Goal: Task Accomplishment & Management: Complete application form

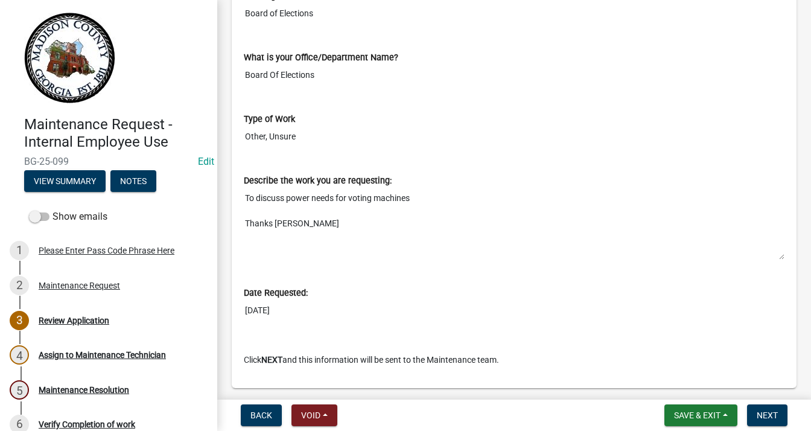
scroll to position [543, 0]
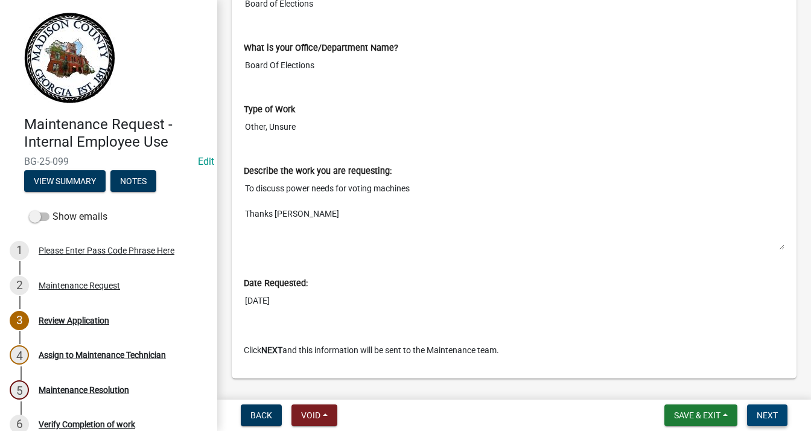
click at [768, 411] on span "Next" at bounding box center [766, 415] width 21 height 10
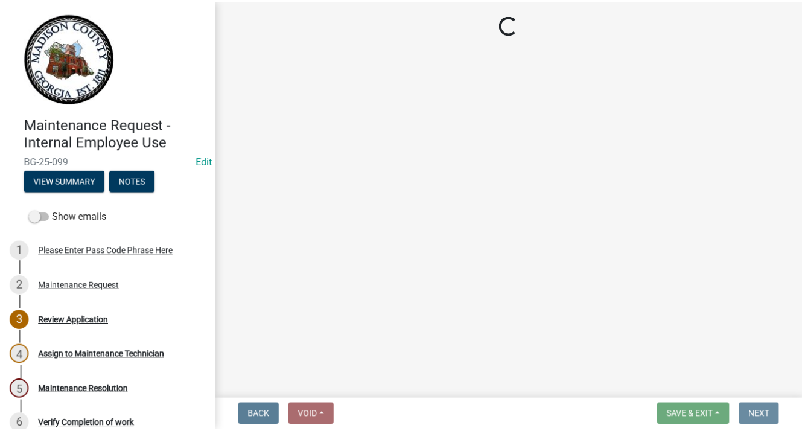
scroll to position [0, 0]
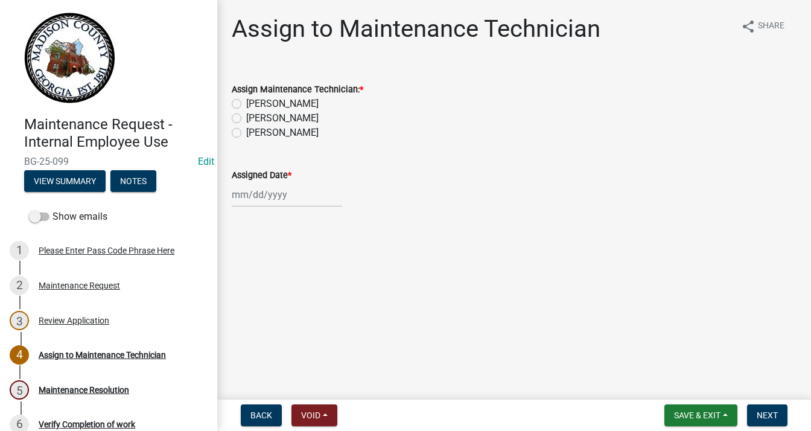
click at [246, 133] on label "[PERSON_NAME]" at bounding box center [282, 132] width 72 height 14
click at [246, 133] on input "[PERSON_NAME]" at bounding box center [250, 129] width 8 height 8
radio input "true"
click at [258, 203] on div at bounding box center [287, 194] width 110 height 25
select select "9"
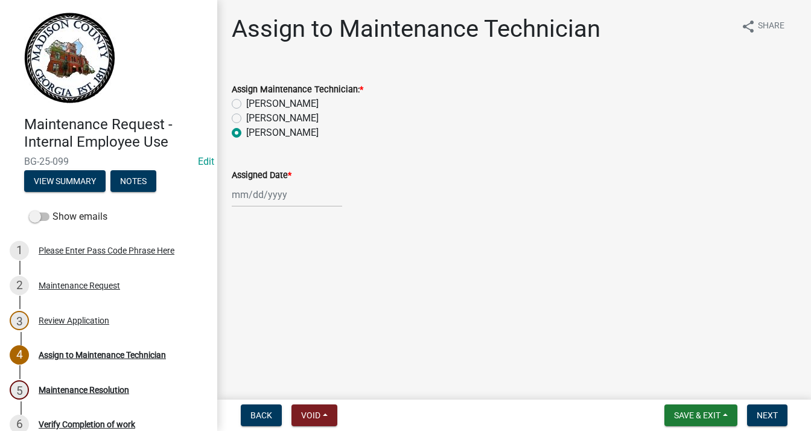
select select "2025"
click at [285, 278] on div "10" at bounding box center [282, 277] width 19 height 19
type input "[DATE]"
click at [759, 408] on button "Next" at bounding box center [767, 415] width 40 height 22
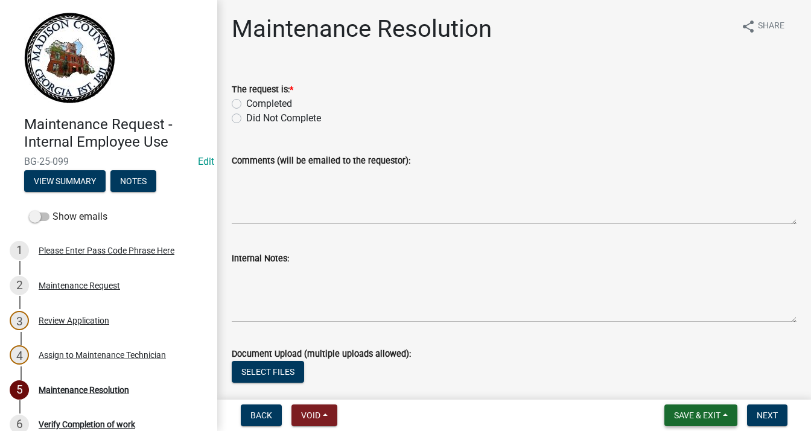
click at [705, 413] on span "Save & Exit" at bounding box center [697, 415] width 46 height 10
click at [694, 390] on button "Save & Exit" at bounding box center [689, 383] width 97 height 29
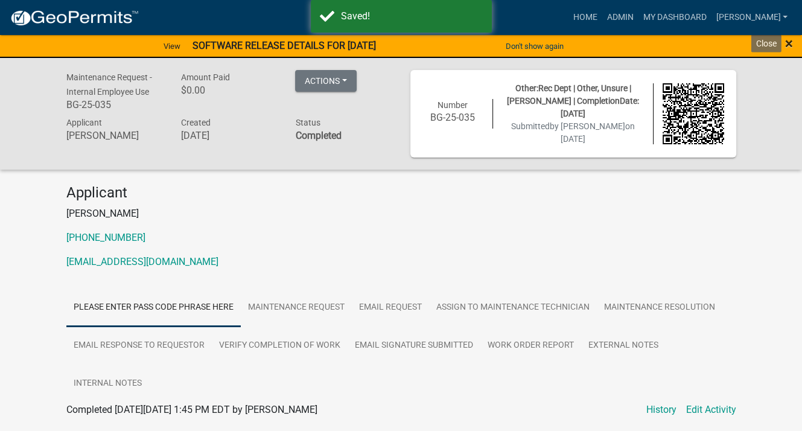
click at [789, 41] on span "×" at bounding box center [789, 43] width 8 height 17
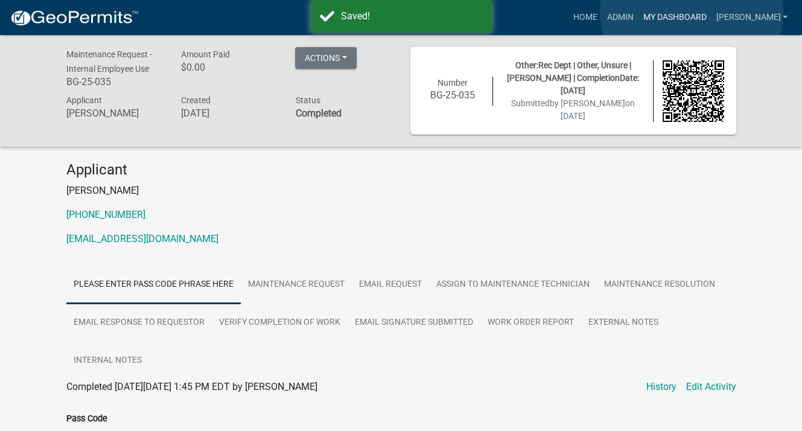
click at [691, 11] on link "My Dashboard" at bounding box center [674, 17] width 73 height 23
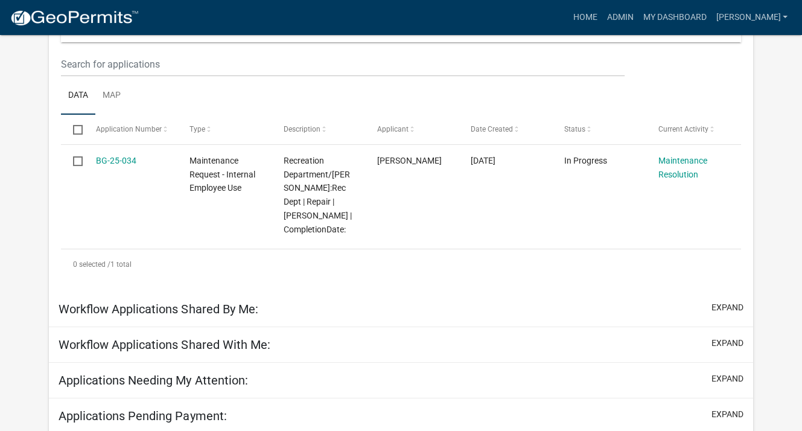
scroll to position [241, 0]
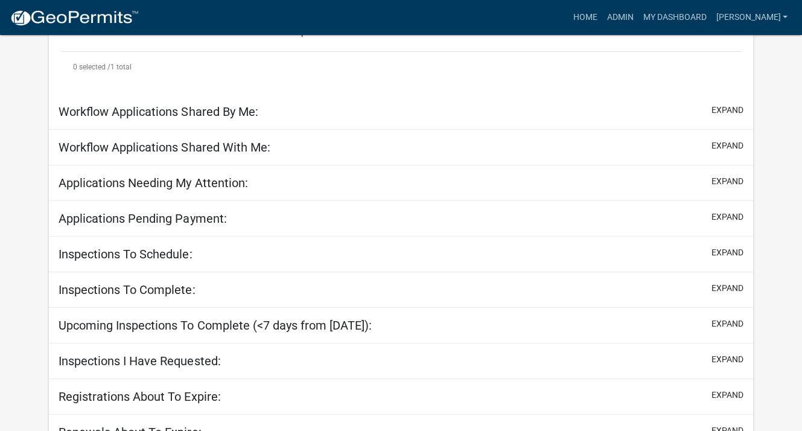
select select "3: 100"
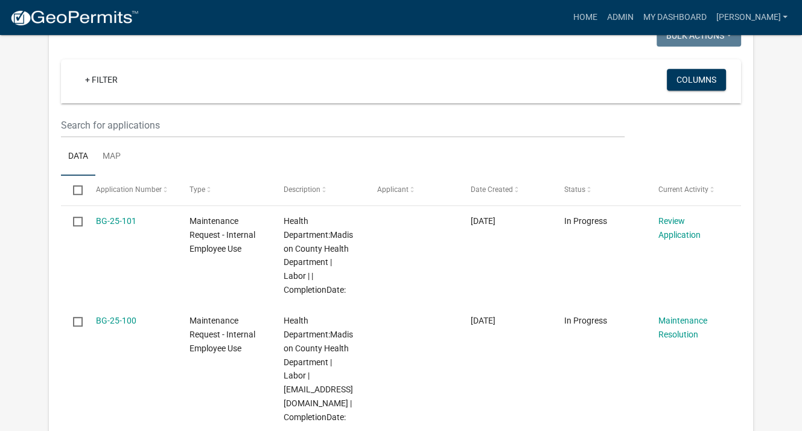
scroll to position [632, 0]
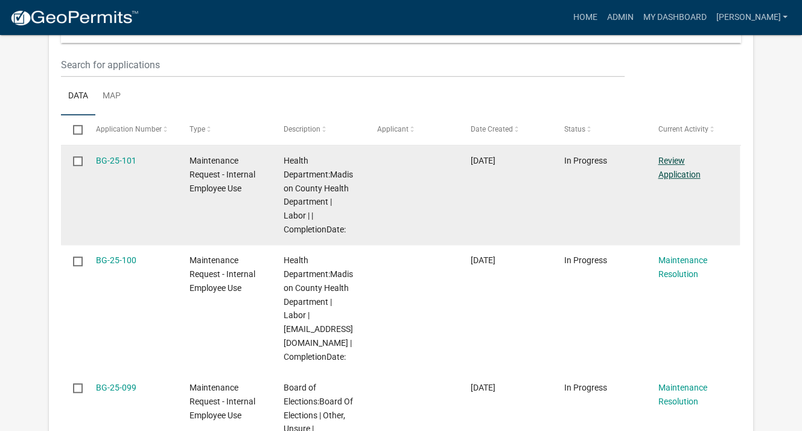
click at [676, 159] on link "Review Application" at bounding box center [678, 168] width 42 height 24
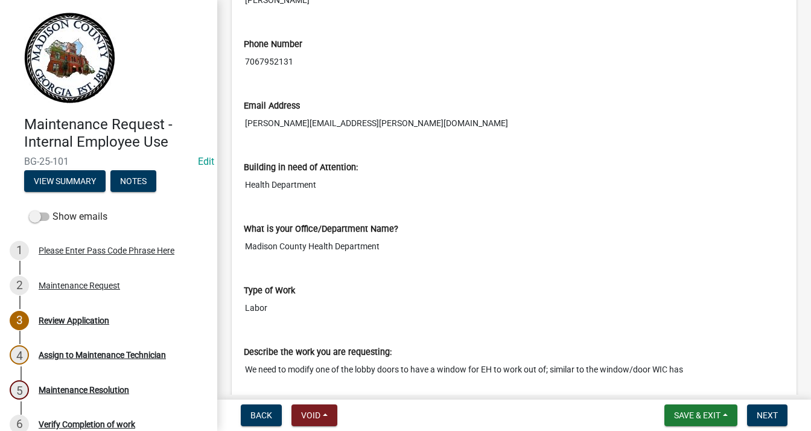
scroll to position [422, 0]
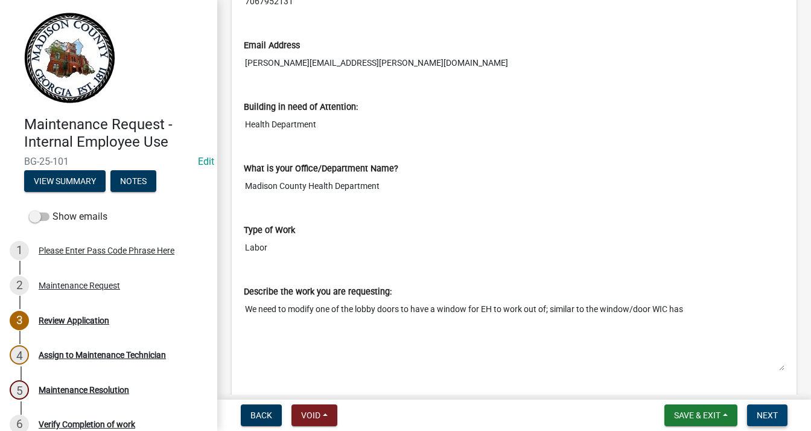
click at [764, 416] on span "Next" at bounding box center [766, 415] width 21 height 10
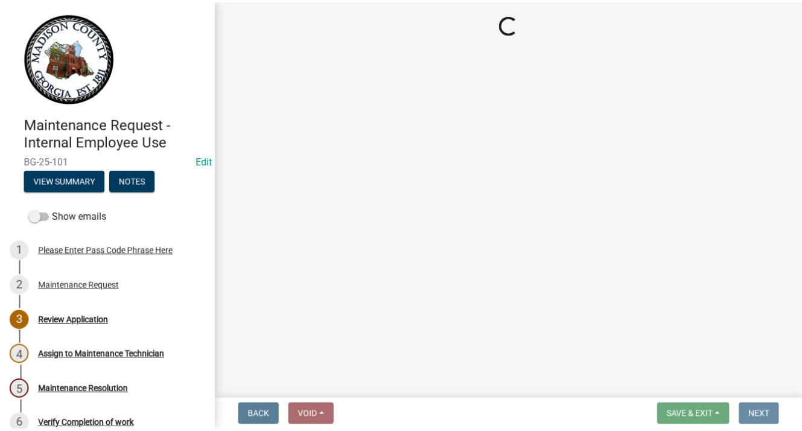
scroll to position [0, 0]
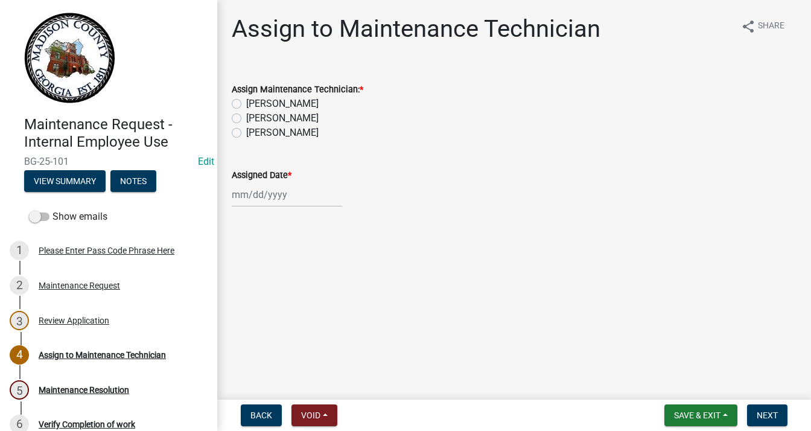
click at [246, 133] on label "[PERSON_NAME]" at bounding box center [282, 132] width 72 height 14
click at [246, 133] on input "[PERSON_NAME]" at bounding box center [250, 129] width 8 height 8
radio input "true"
click at [245, 196] on div at bounding box center [287, 194] width 110 height 25
select select "9"
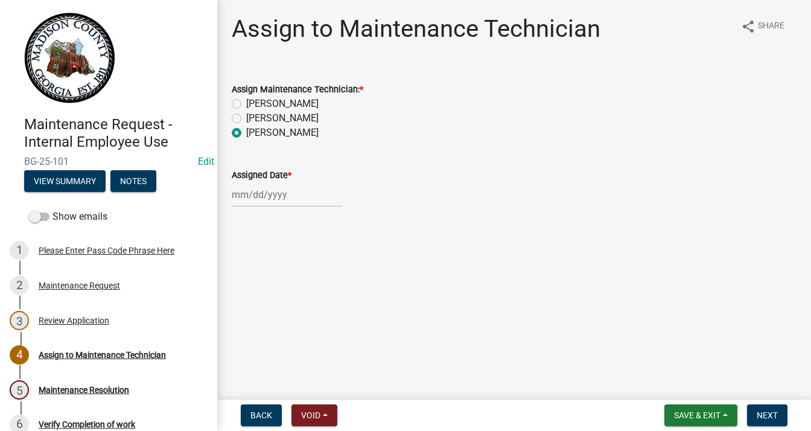
select select "2025"
click at [281, 276] on div "10" at bounding box center [282, 277] width 19 height 19
type input "[DATE]"
click at [759, 408] on button "Next" at bounding box center [767, 415] width 40 height 22
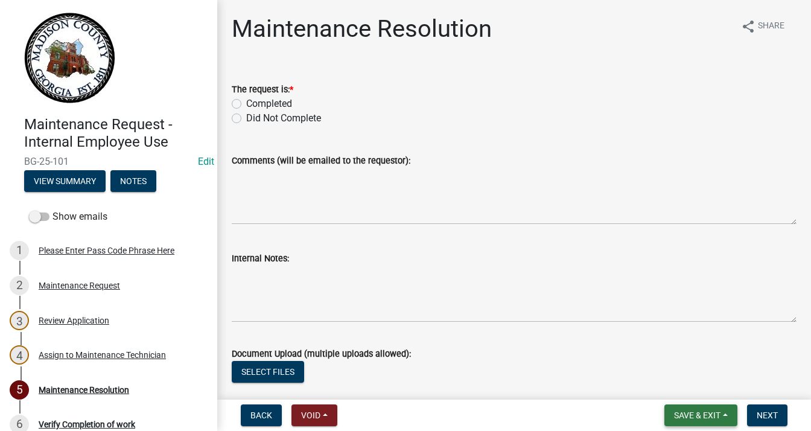
click at [690, 410] on span "Save & Exit" at bounding box center [697, 415] width 46 height 10
click at [687, 384] on button "Save & Exit" at bounding box center [689, 383] width 97 height 29
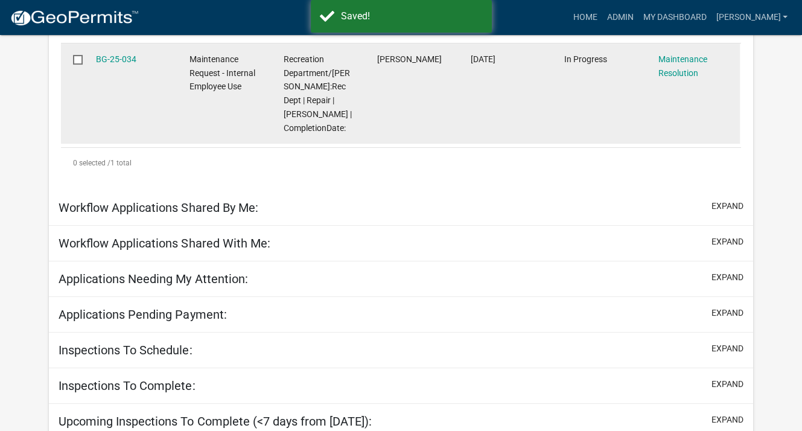
scroll to position [415, 0]
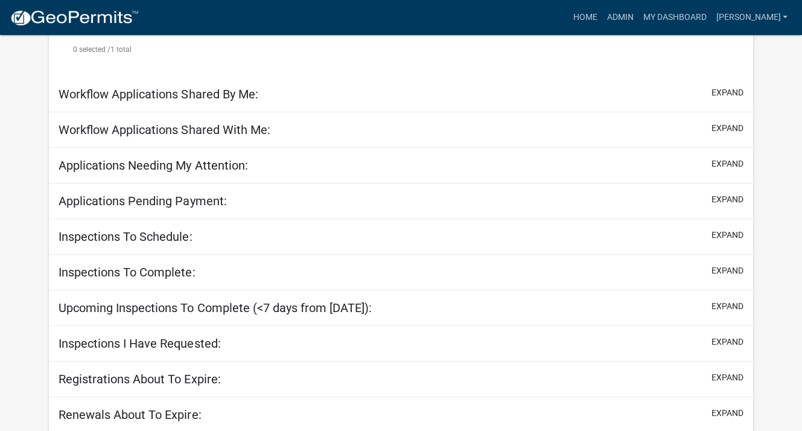
select select "3: 100"
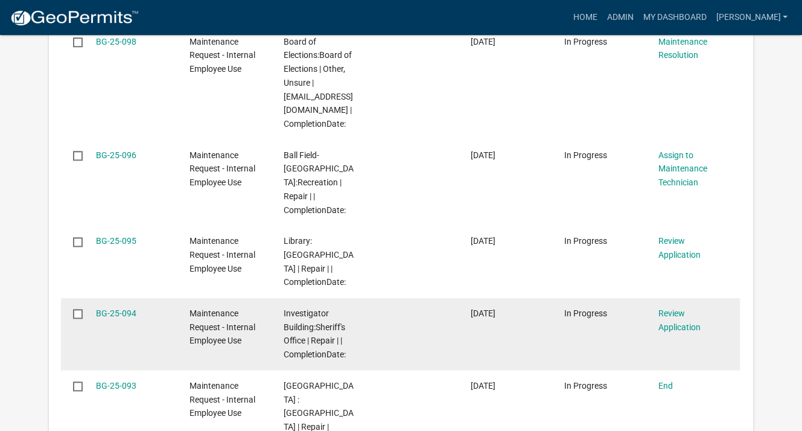
scroll to position [1178, 0]
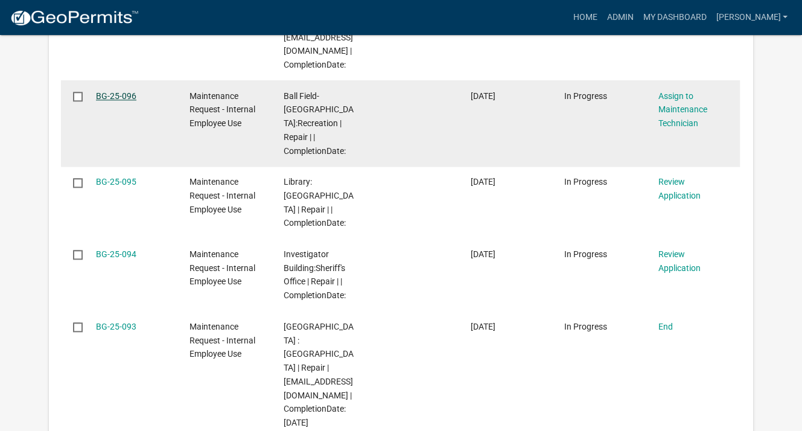
click at [130, 93] on link "BG-25-096" at bounding box center [116, 96] width 40 height 10
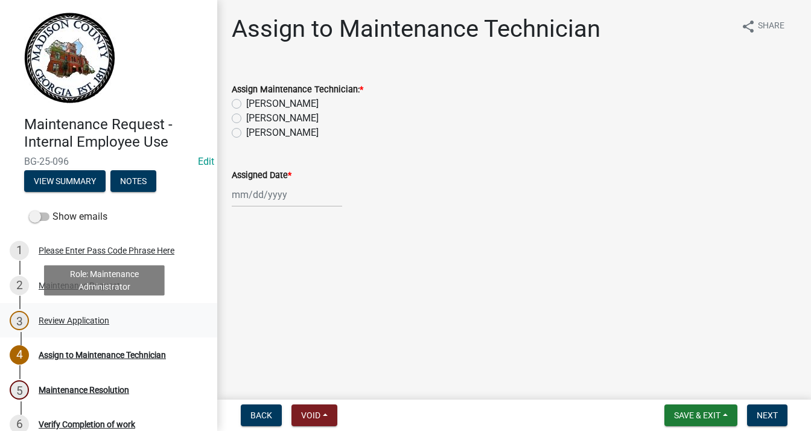
click at [80, 318] on div "Review Application" at bounding box center [74, 320] width 71 height 8
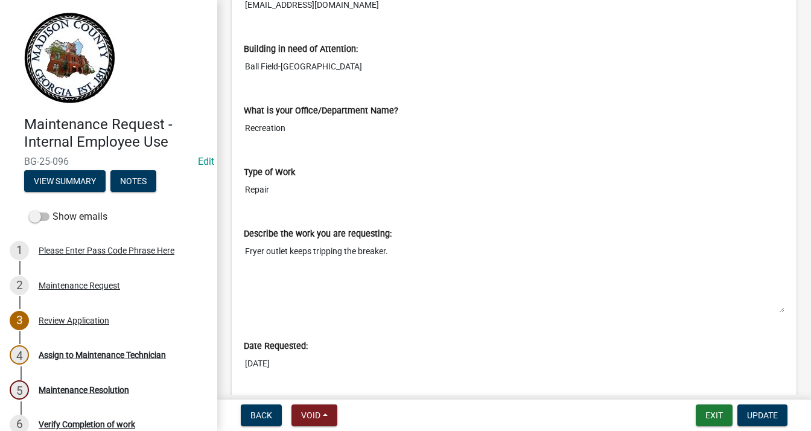
scroll to position [483, 0]
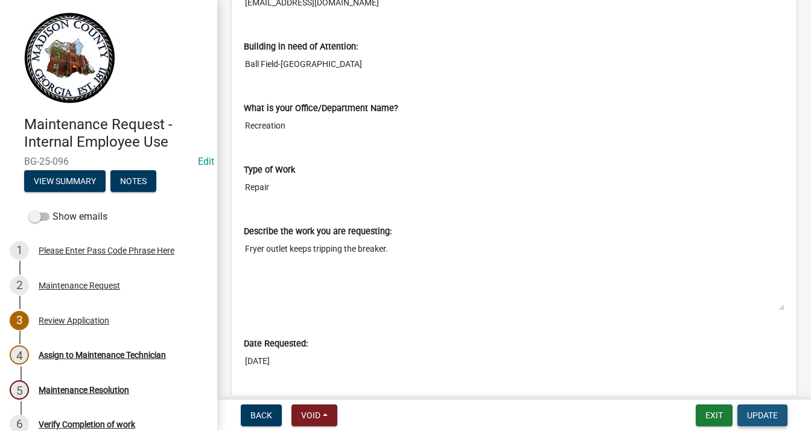
click at [754, 412] on span "Update" at bounding box center [762, 415] width 31 height 10
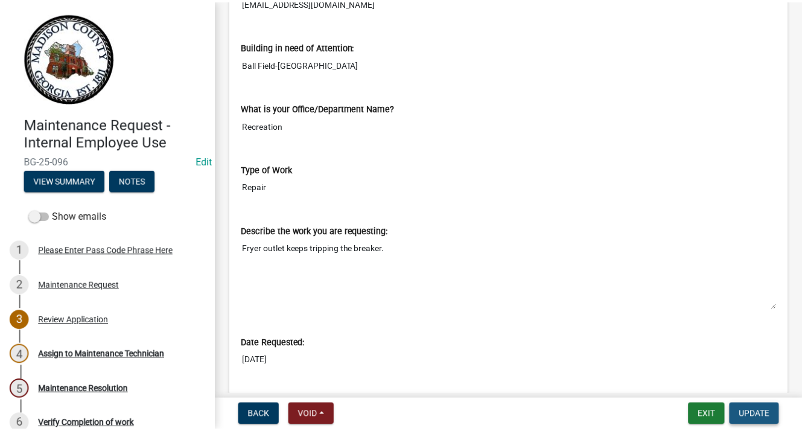
scroll to position [0, 0]
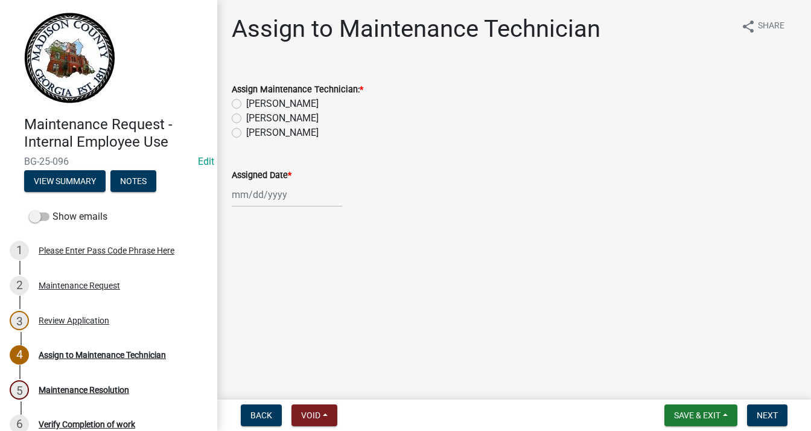
click at [246, 135] on label "[PERSON_NAME]" at bounding box center [282, 132] width 72 height 14
click at [246, 133] on input "[PERSON_NAME]" at bounding box center [250, 129] width 8 height 8
radio input "true"
click at [258, 194] on div at bounding box center [287, 194] width 110 height 25
select select "9"
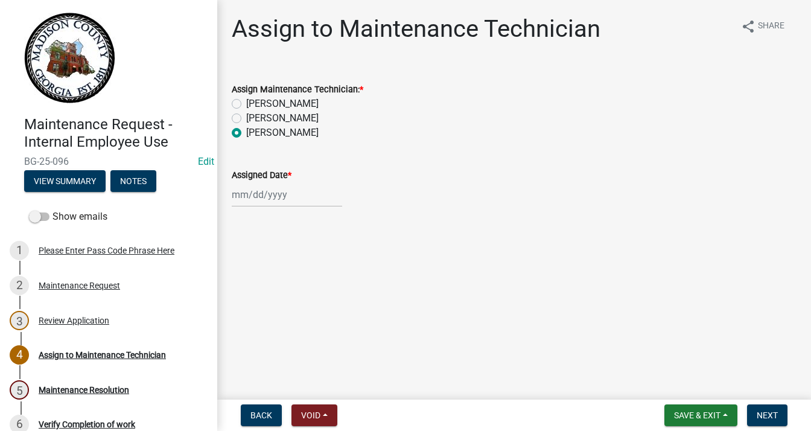
select select "2025"
click at [281, 278] on div "10" at bounding box center [282, 277] width 19 height 19
type input "[DATE]"
click at [754, 418] on button "Next" at bounding box center [767, 415] width 40 height 22
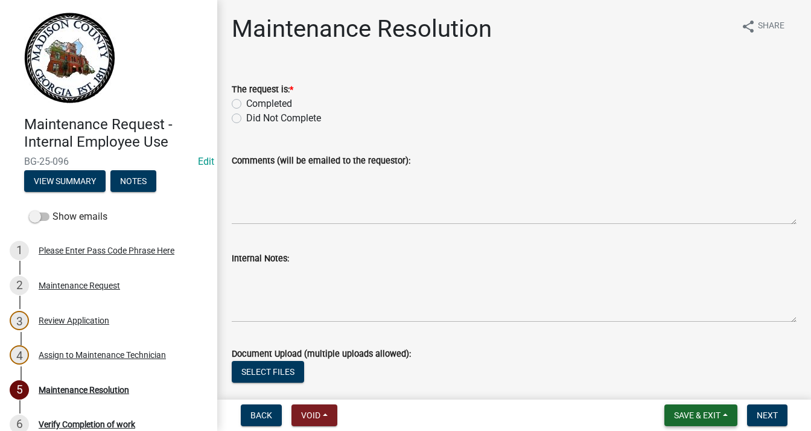
click at [704, 410] on span "Save & Exit" at bounding box center [697, 415] width 46 height 10
click at [673, 379] on button "Save & Exit" at bounding box center [689, 383] width 97 height 29
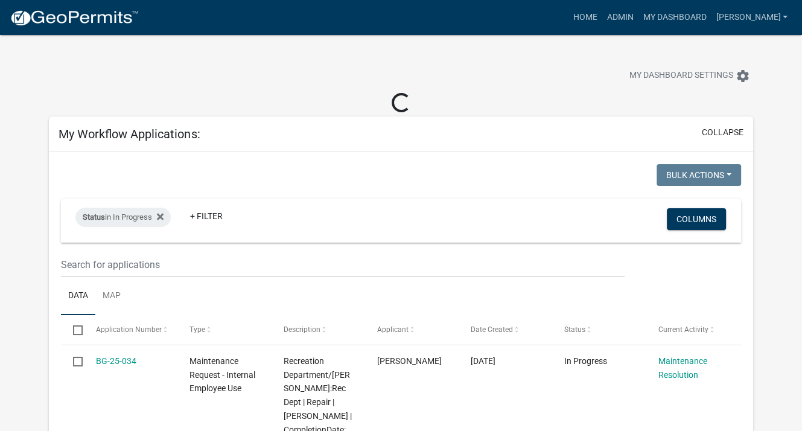
select select "3: 100"
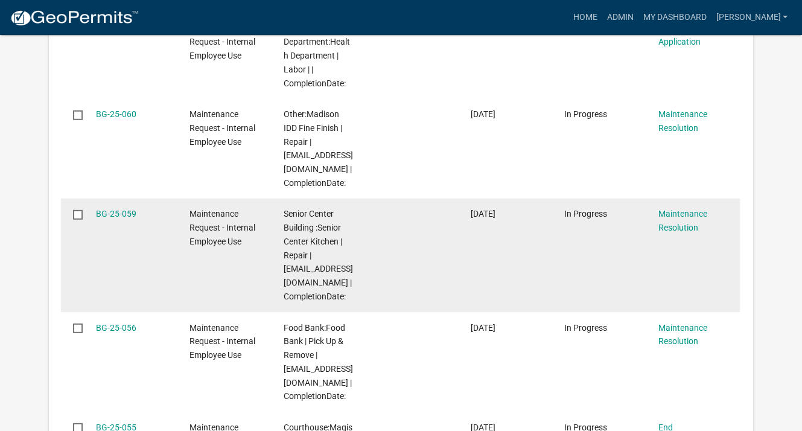
scroll to position [3317, 0]
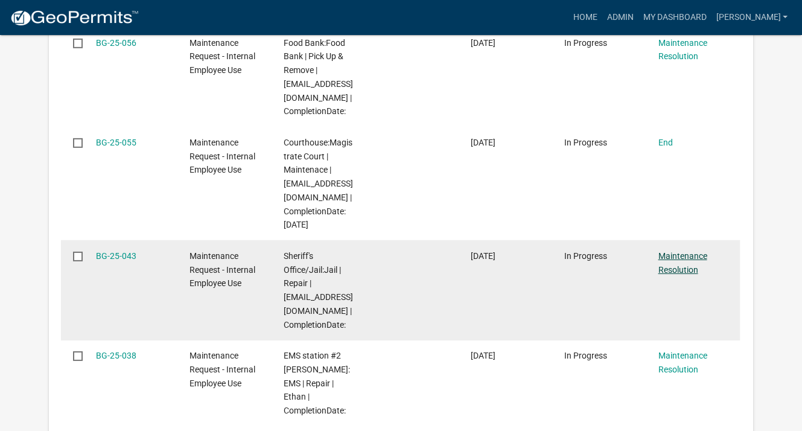
click at [679, 274] on link "Maintenance Resolution" at bounding box center [681, 263] width 49 height 24
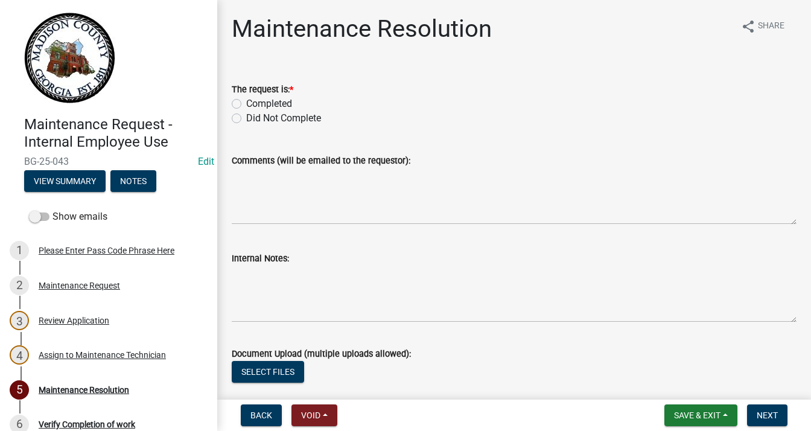
click at [246, 100] on label "Completed" at bounding box center [269, 104] width 46 height 14
click at [246, 100] on input "Completed" at bounding box center [250, 101] width 8 height 8
radio input "true"
click at [284, 182] on textarea "Comments (will be emailed to the requestor):" at bounding box center [514, 196] width 565 height 57
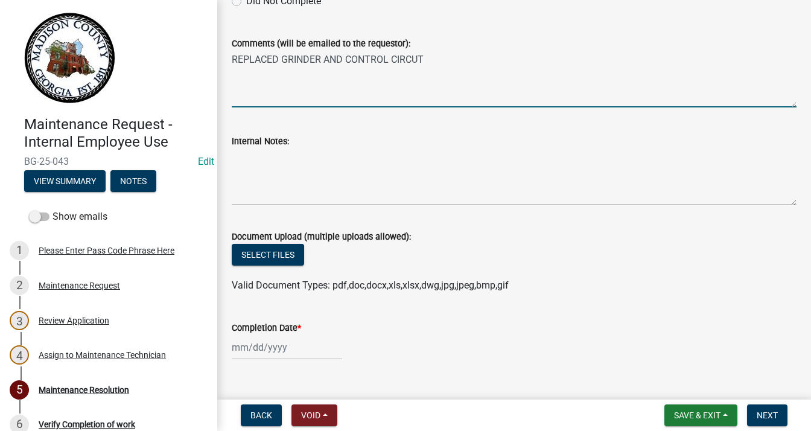
scroll to position [188, 0]
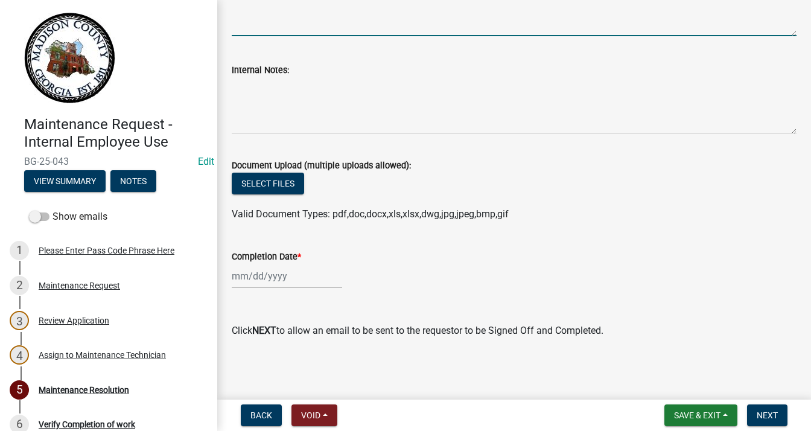
type textarea "REPLACED GRINDER AND CONTROL CIRCUT"
click at [258, 275] on div at bounding box center [287, 276] width 110 height 25
select select "9"
select select "2025"
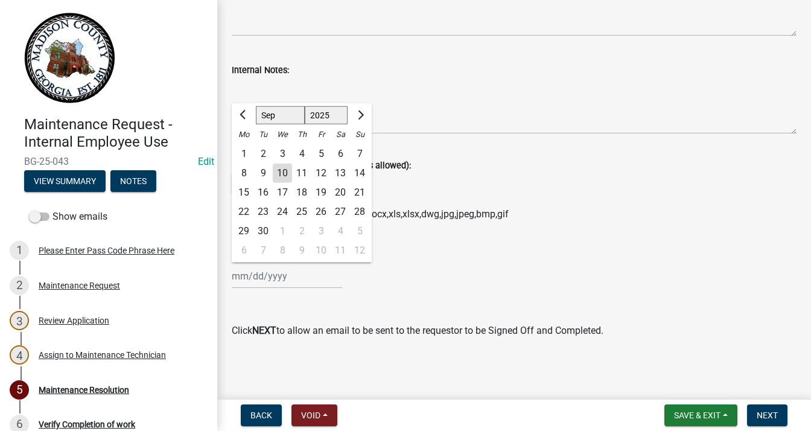
click at [286, 171] on div "10" at bounding box center [282, 172] width 19 height 19
type input "[DATE]"
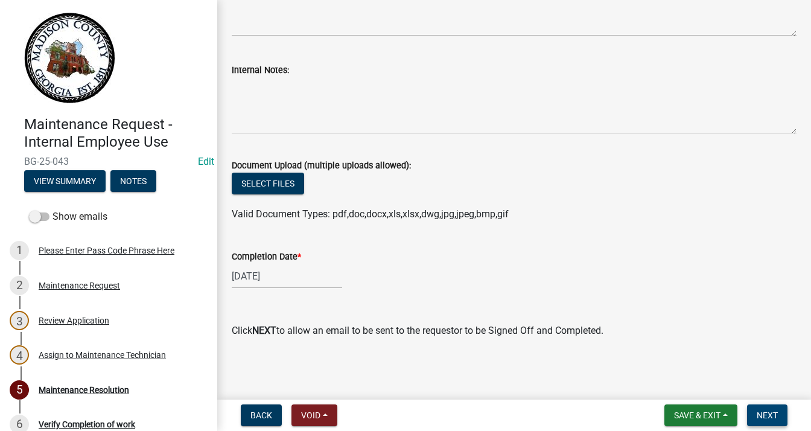
click at [760, 410] on span "Next" at bounding box center [766, 415] width 21 height 10
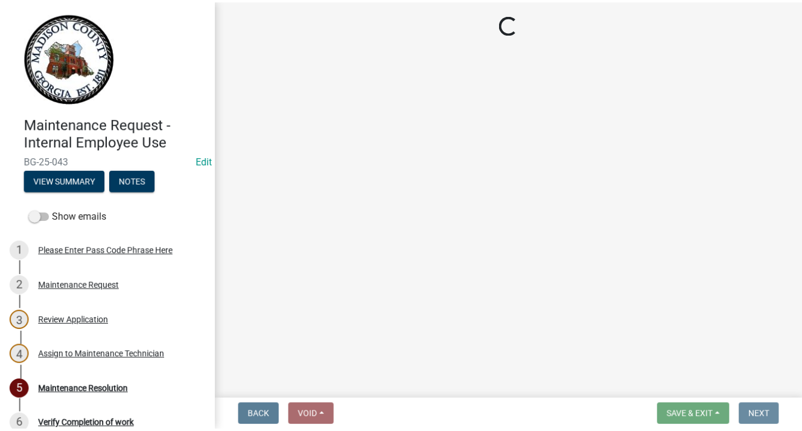
scroll to position [0, 0]
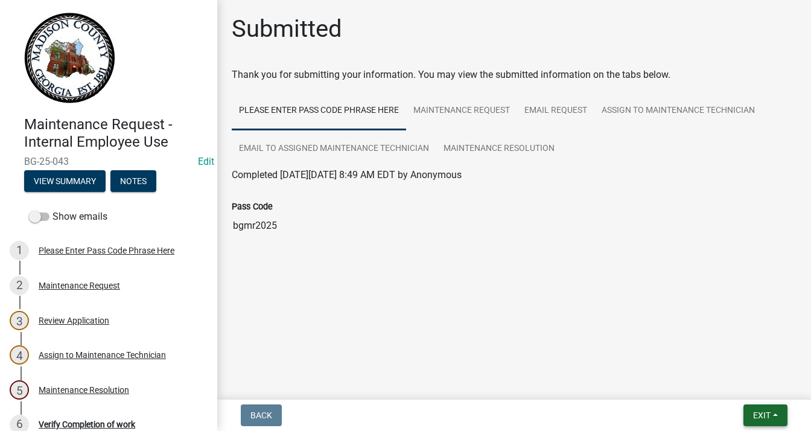
click at [753, 416] on span "Exit" at bounding box center [761, 415] width 17 height 10
click at [726, 381] on button "Save & Exit" at bounding box center [739, 383] width 97 height 29
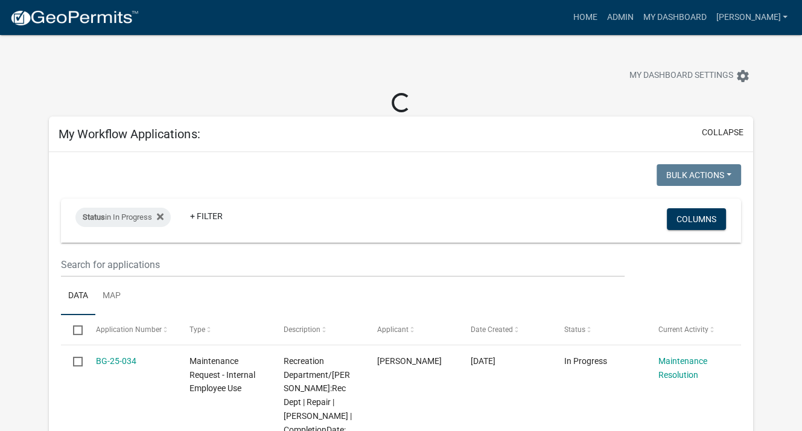
select select "3: 100"
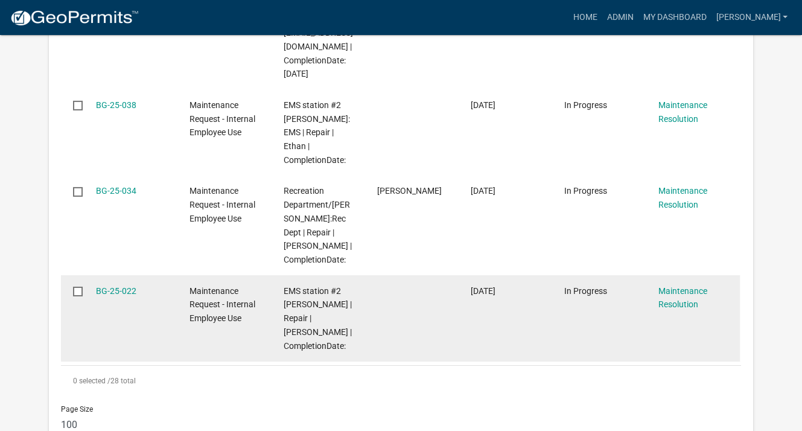
scroll to position [3529, 0]
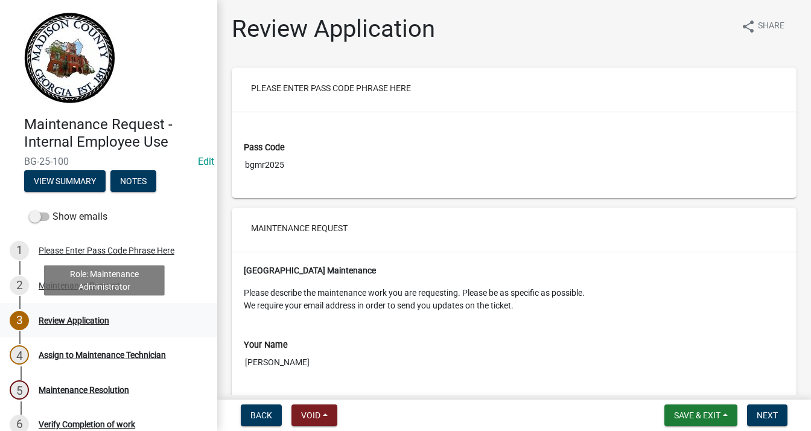
click at [59, 321] on div "Review Application" at bounding box center [74, 320] width 71 height 8
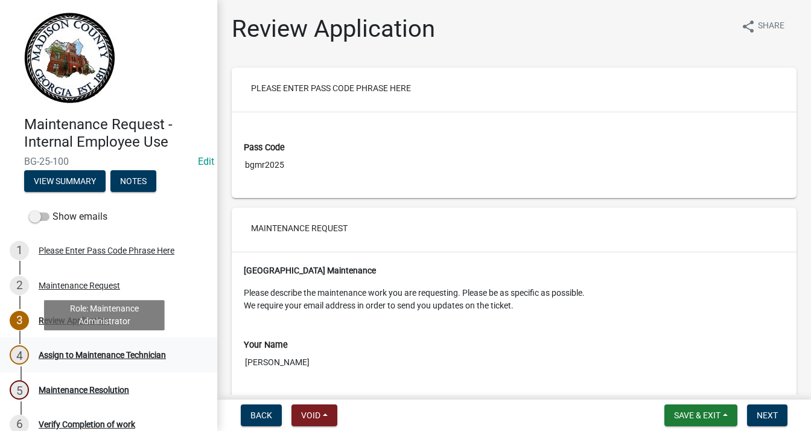
click at [139, 353] on div "Assign to Maintenance Technician" at bounding box center [102, 354] width 127 height 8
click at [123, 355] on div "Assign to Maintenance Technician" at bounding box center [102, 354] width 127 height 8
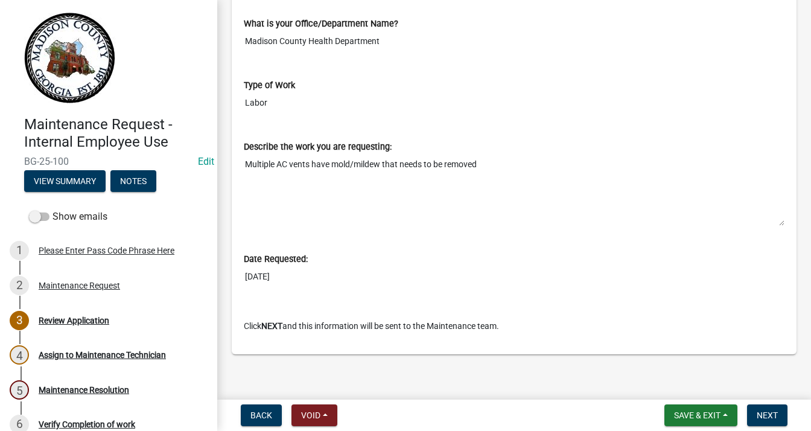
scroll to position [571, 0]
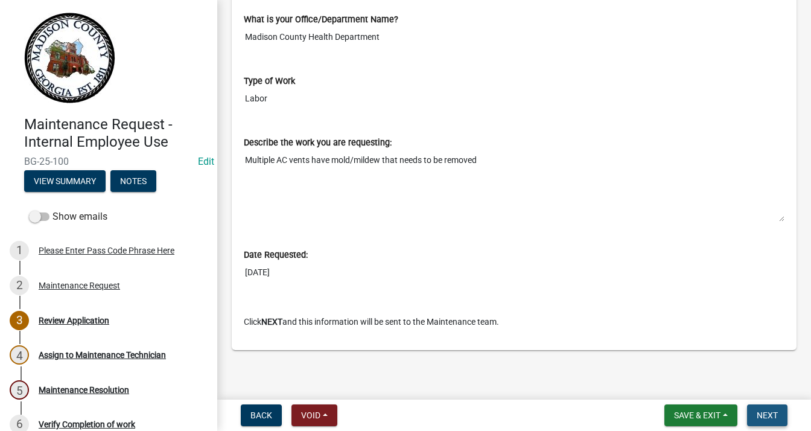
click at [782, 419] on button "Next" at bounding box center [767, 415] width 40 height 22
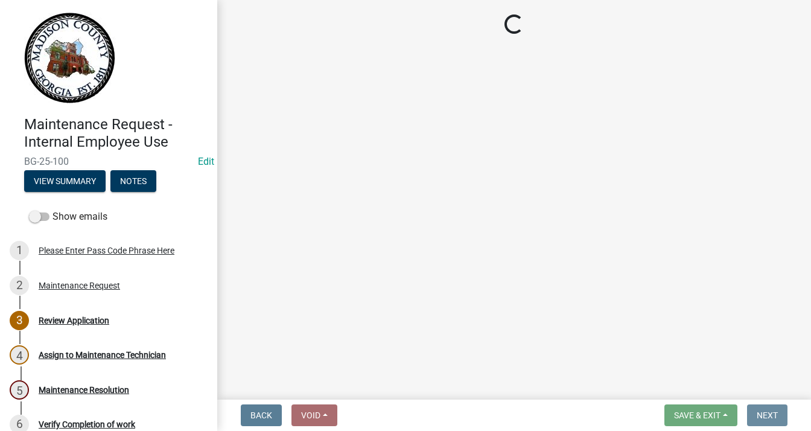
scroll to position [0, 0]
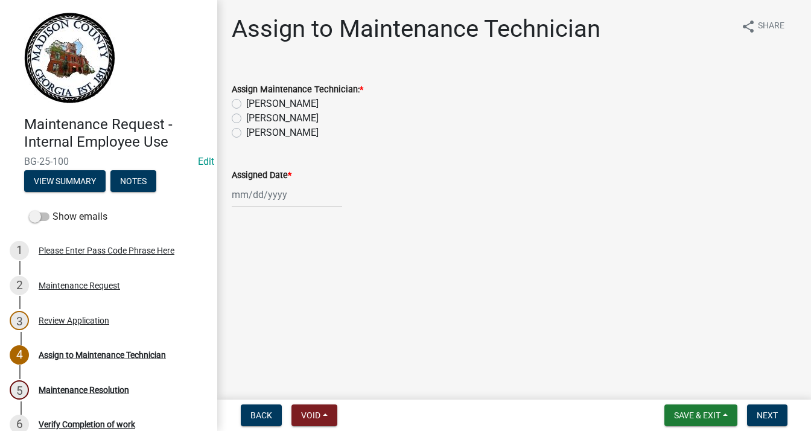
click at [246, 115] on label "[PERSON_NAME]" at bounding box center [282, 118] width 72 height 14
click at [246, 115] on input "[PERSON_NAME]" at bounding box center [250, 115] width 8 height 8
radio input "true"
click at [244, 195] on div at bounding box center [287, 194] width 110 height 25
select select "9"
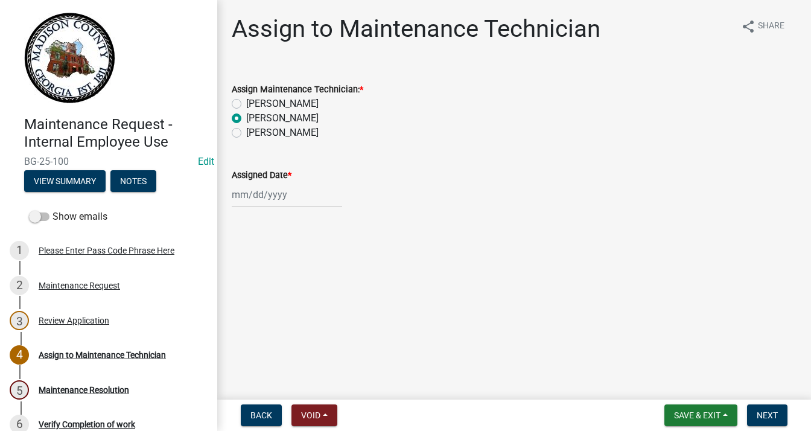
select select "2025"
click at [284, 280] on div "10" at bounding box center [282, 277] width 19 height 19
type input "[DATE]"
click at [765, 411] on span "Next" at bounding box center [766, 415] width 21 height 10
